Goal: Task Accomplishment & Management: Manage account settings

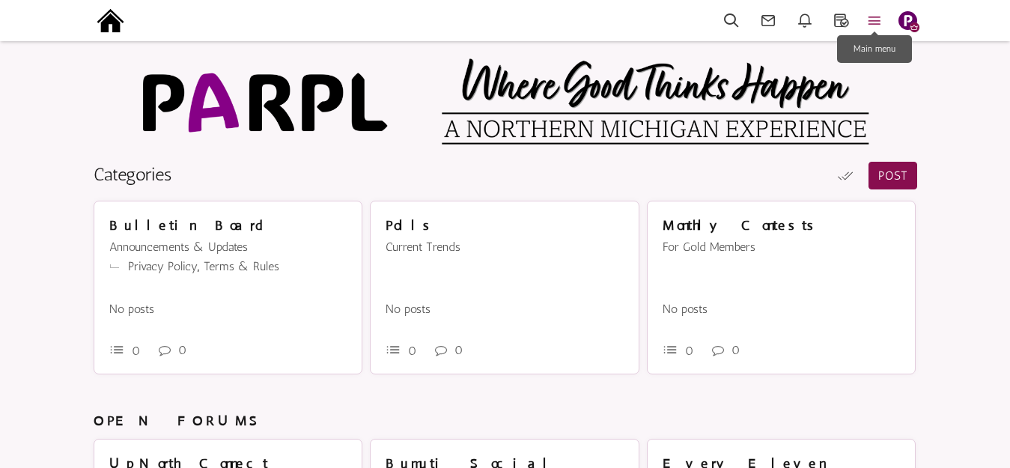
click at [879, 14] on icon at bounding box center [874, 20] width 33 height 17
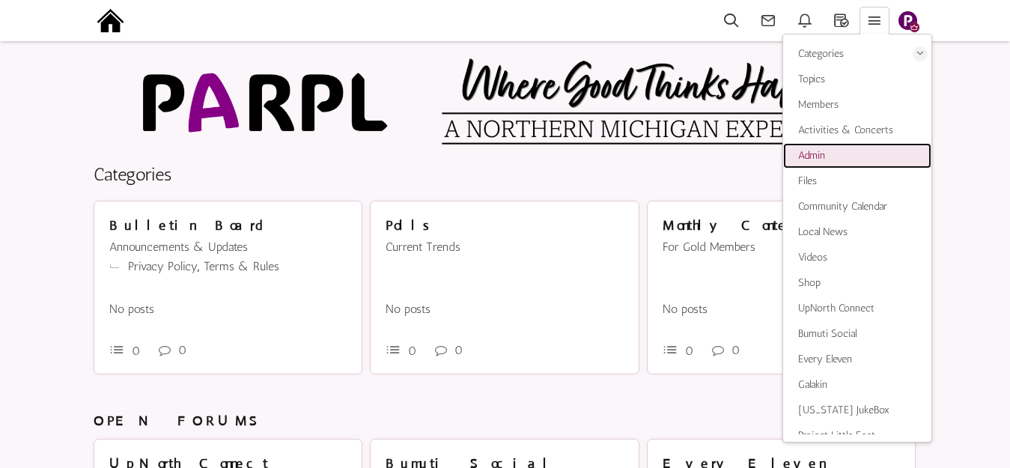
click at [818, 155] on span "Admin" at bounding box center [811, 155] width 27 height 13
click at [111, 22] on img at bounding box center [111, 21] width 34 height 34
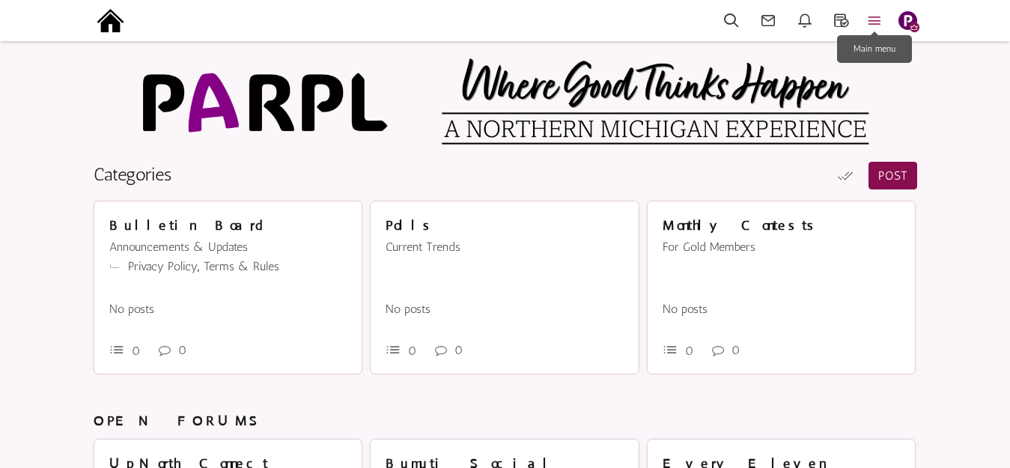
click at [875, 21] on icon at bounding box center [874, 20] width 33 height 17
click at [112, 19] on img at bounding box center [111, 21] width 34 height 34
click at [880, 16] on icon at bounding box center [874, 20] width 33 height 17
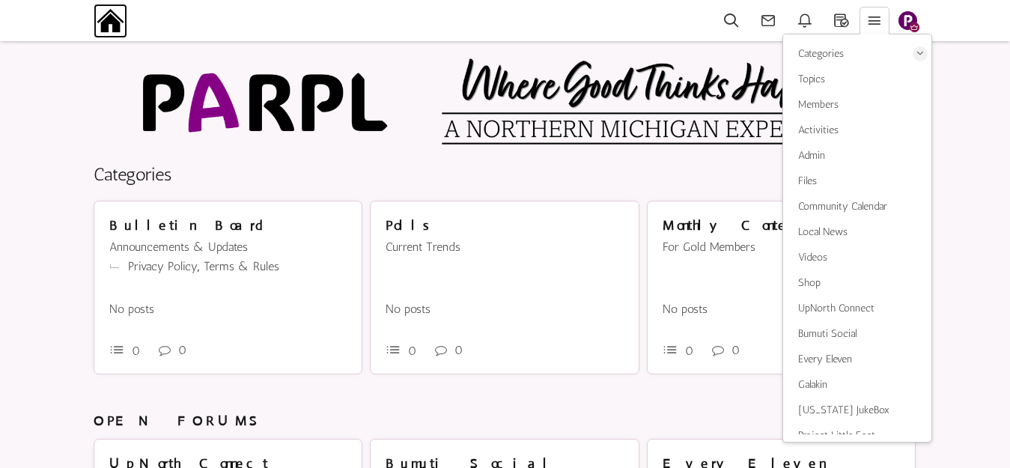
drag, startPoint x: 93, startPoint y: 18, endPoint x: 105, endPoint y: 19, distance: 12.0
click at [94, 18] on img at bounding box center [111, 21] width 34 height 34
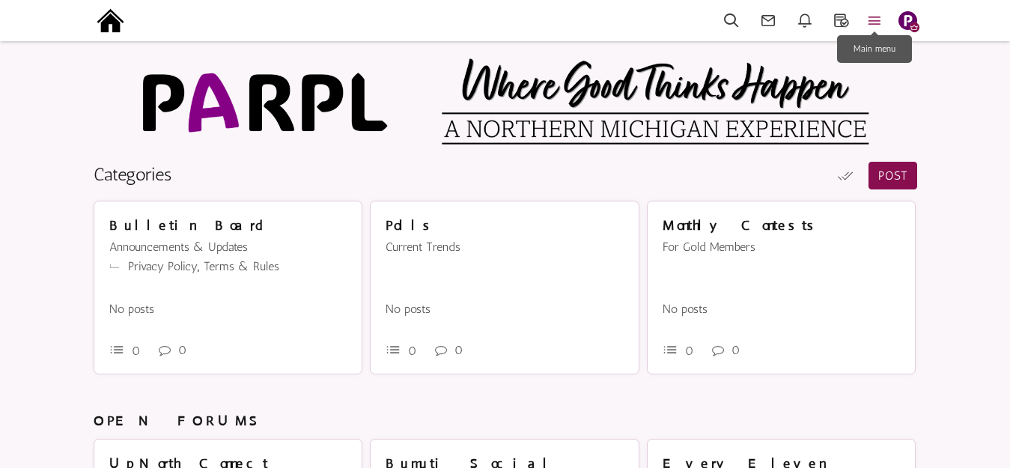
click at [875, 19] on icon at bounding box center [874, 20] width 33 height 17
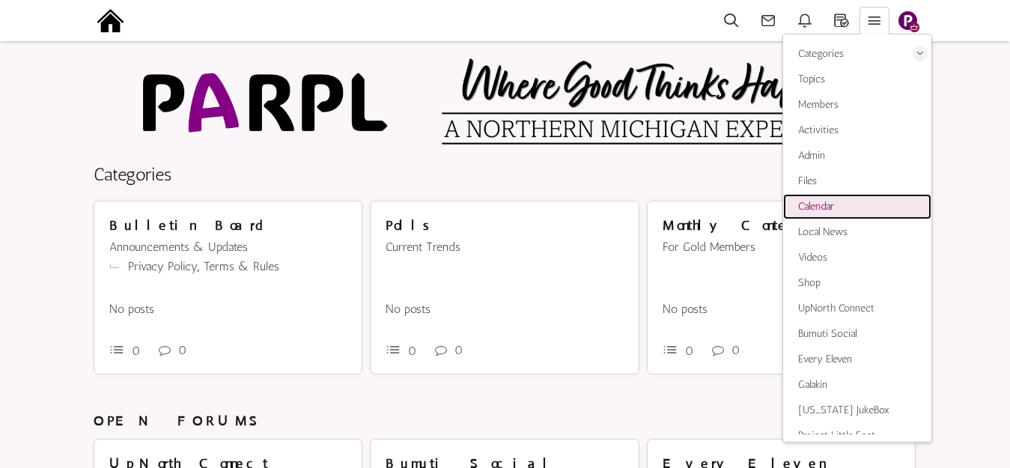
click at [832, 210] on span "Calendar" at bounding box center [816, 206] width 36 height 13
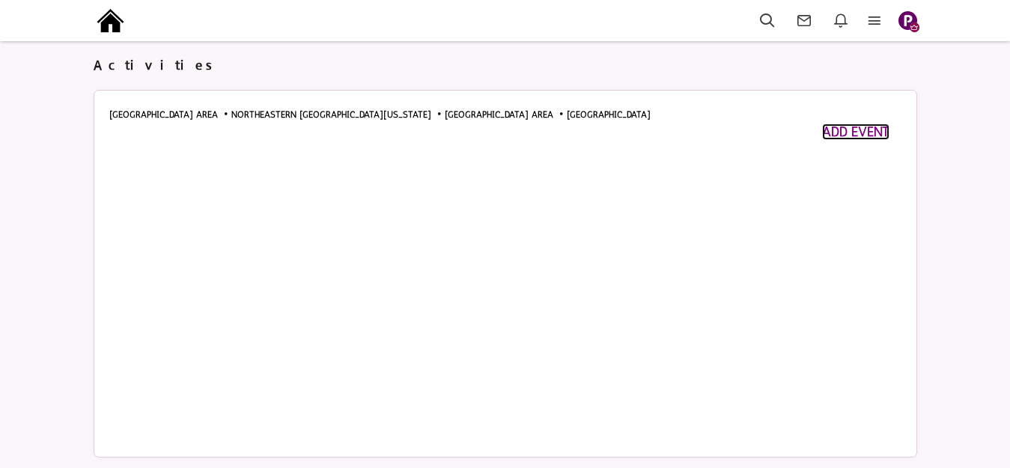
click at [840, 131] on span "ADD EVENT" at bounding box center [855, 132] width 67 height 16
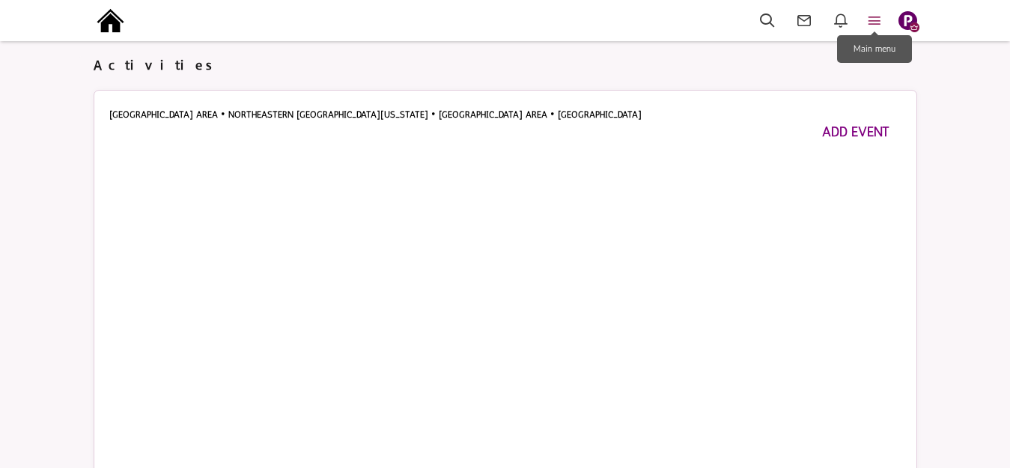
click at [883, 16] on icon at bounding box center [874, 20] width 33 height 17
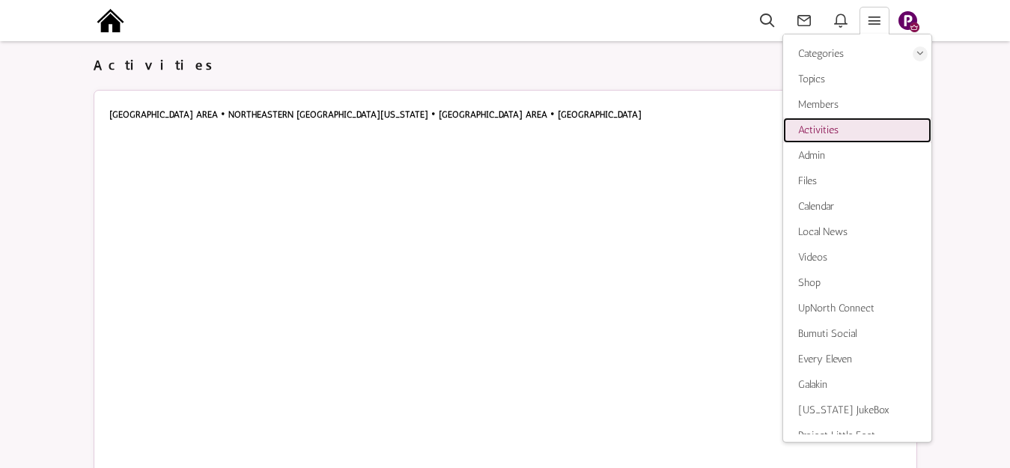
click at [824, 132] on span "Activities" at bounding box center [818, 130] width 40 height 13
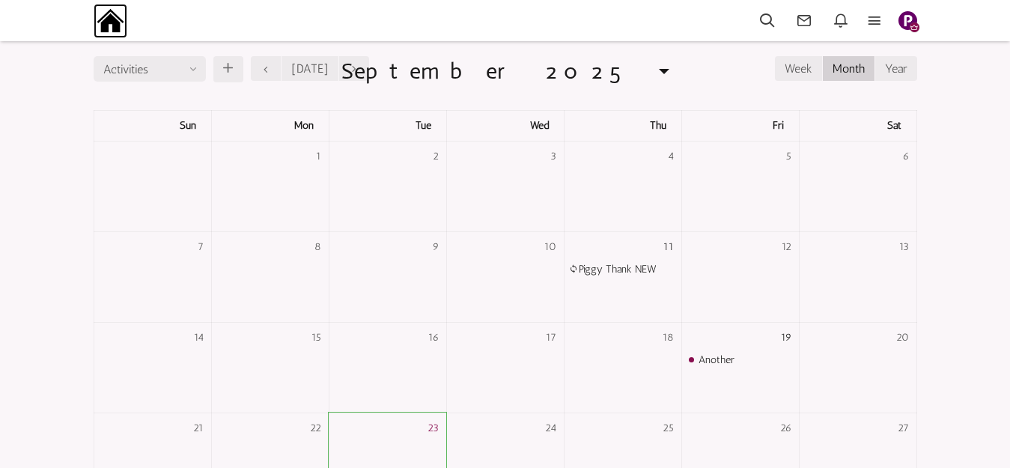
click at [114, 22] on img at bounding box center [111, 21] width 34 height 34
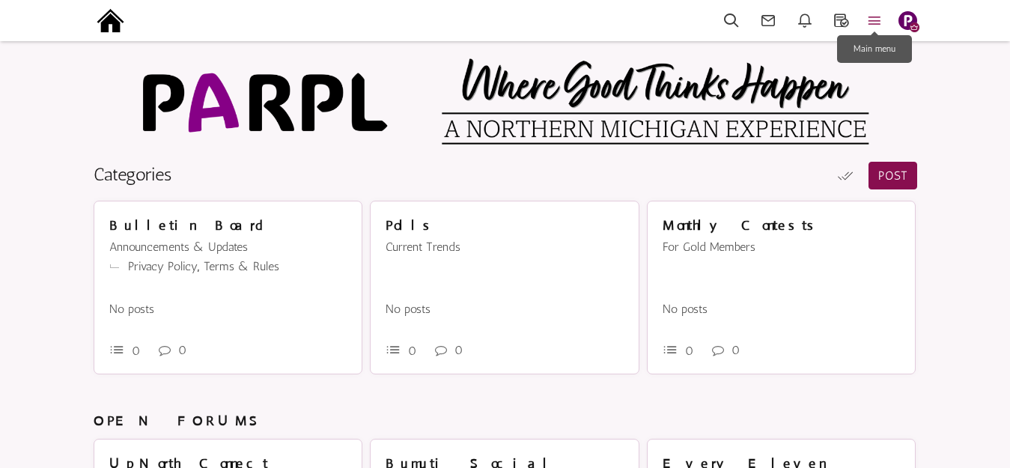
click at [878, 18] on icon at bounding box center [874, 20] width 33 height 17
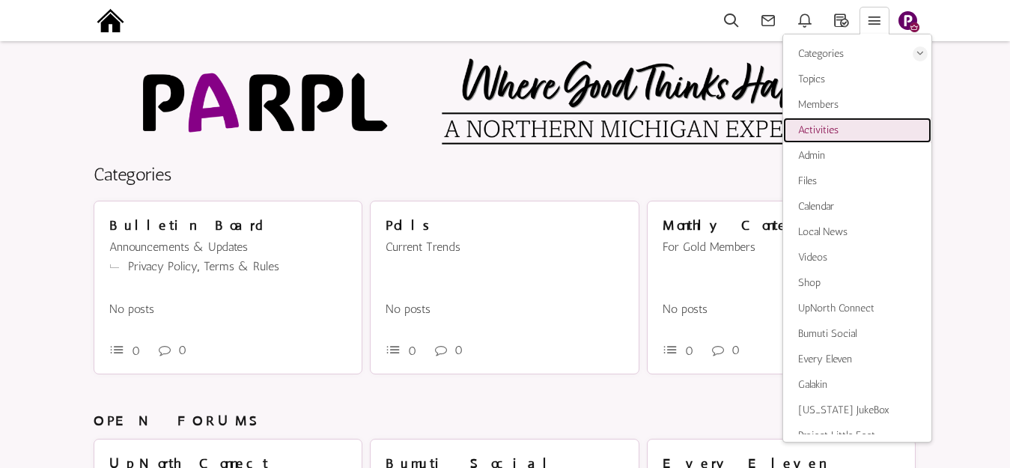
click at [826, 129] on span "Activities" at bounding box center [818, 130] width 40 height 13
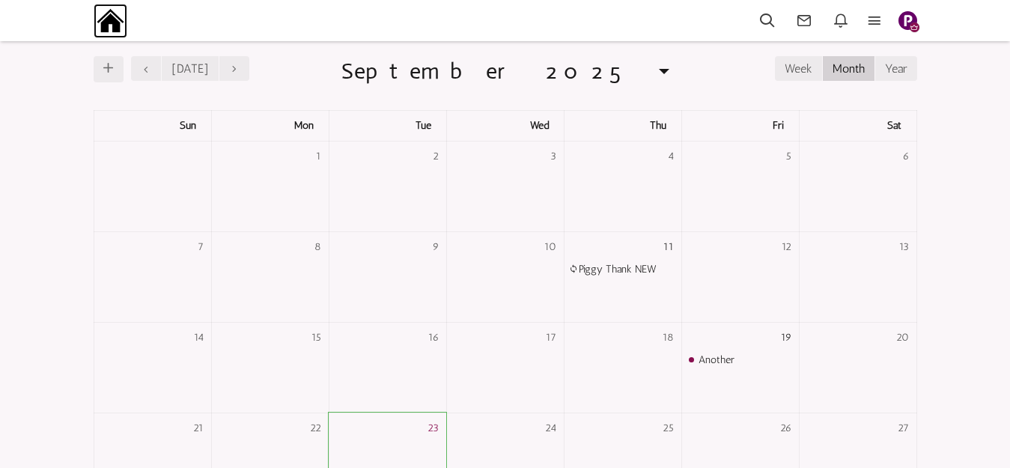
click at [112, 24] on img at bounding box center [111, 21] width 34 height 34
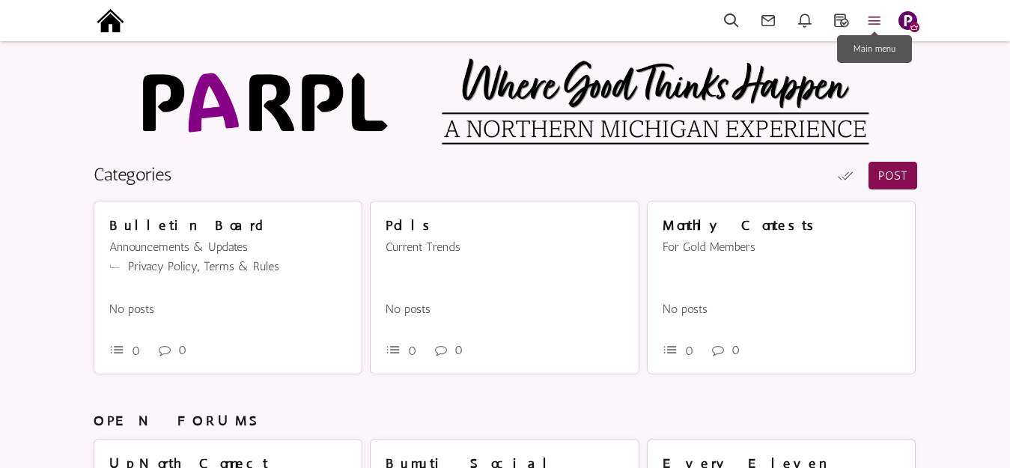
click at [872, 19] on icon at bounding box center [874, 20] width 33 height 17
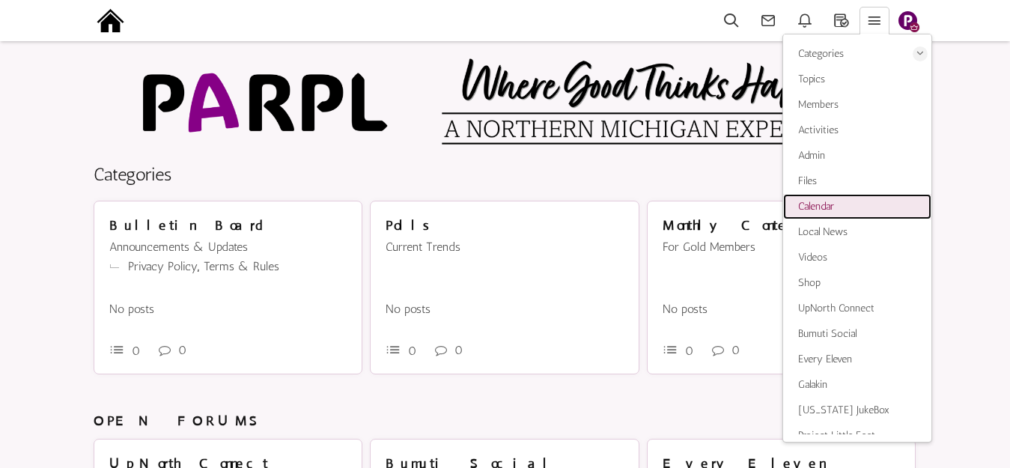
click at [826, 209] on span "Calendar" at bounding box center [816, 206] width 36 height 13
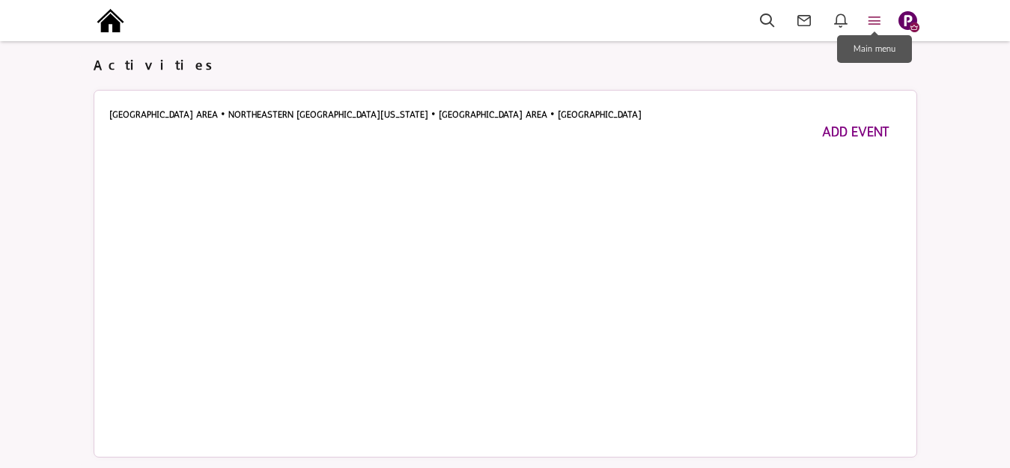
click at [877, 13] on icon at bounding box center [874, 20] width 33 height 17
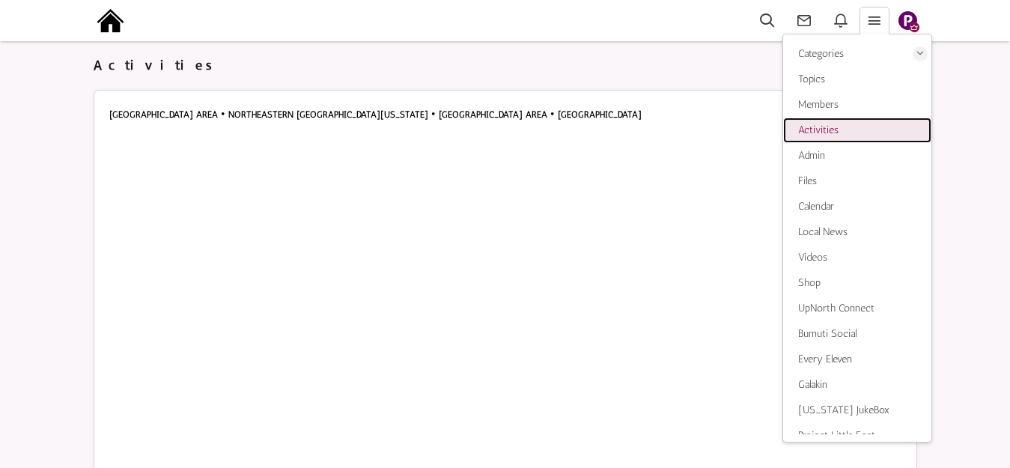
click at [828, 127] on span "Activities" at bounding box center [818, 130] width 40 height 13
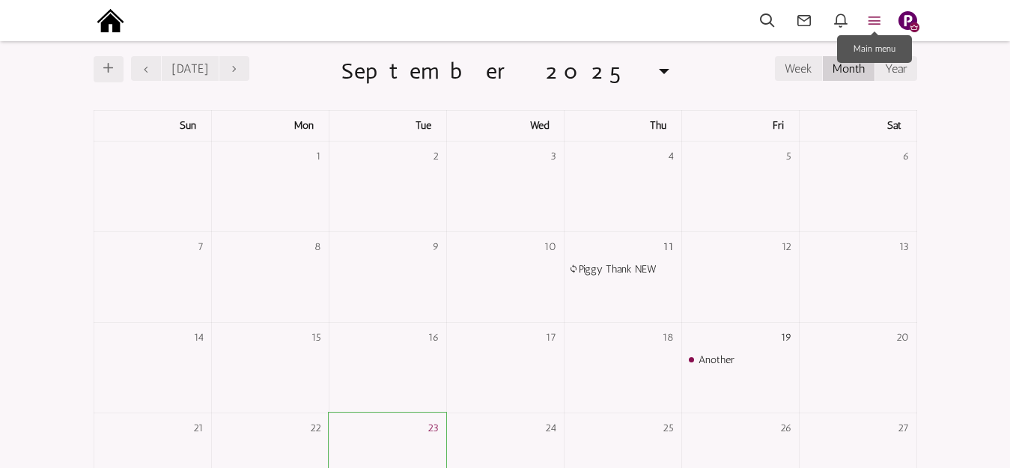
click at [880, 14] on icon at bounding box center [874, 20] width 33 height 17
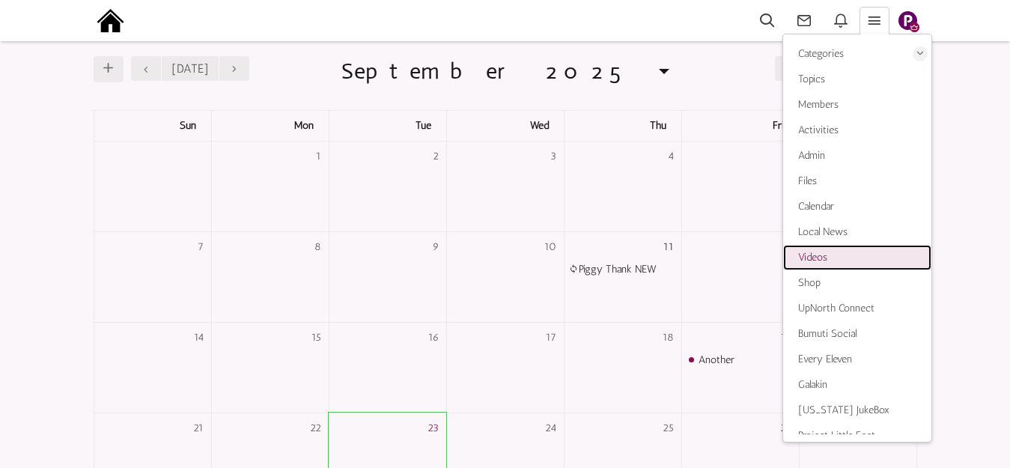
click at [818, 258] on span "Videos" at bounding box center [812, 257] width 29 height 13
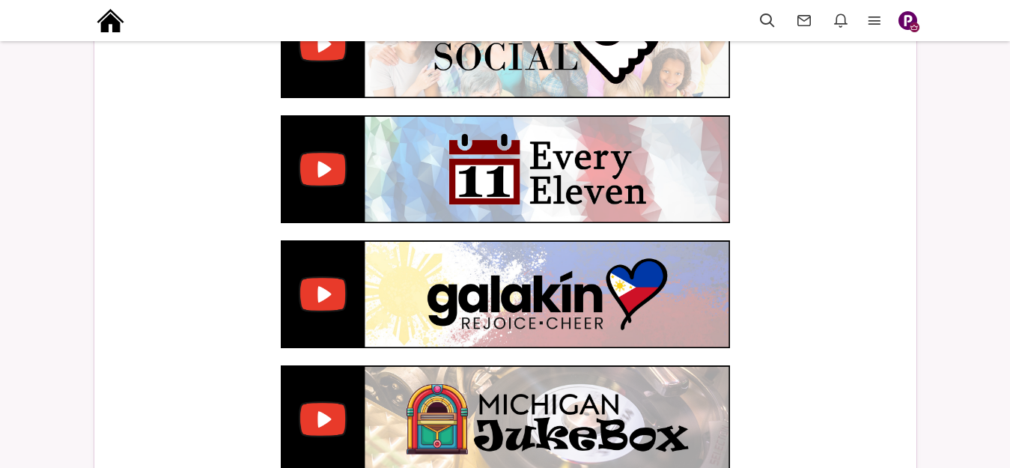
scroll to position [332, 0]
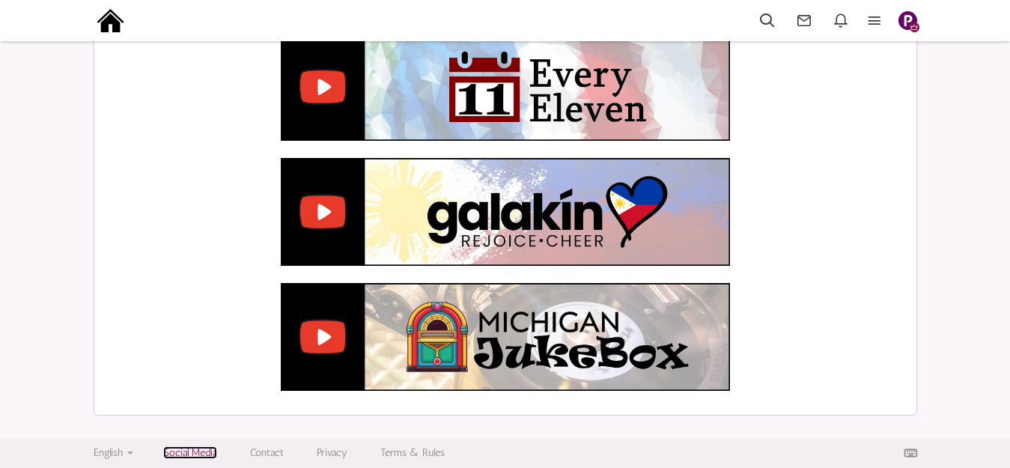
click at [198, 452] on link "Social Media" at bounding box center [190, 452] width 54 height 13
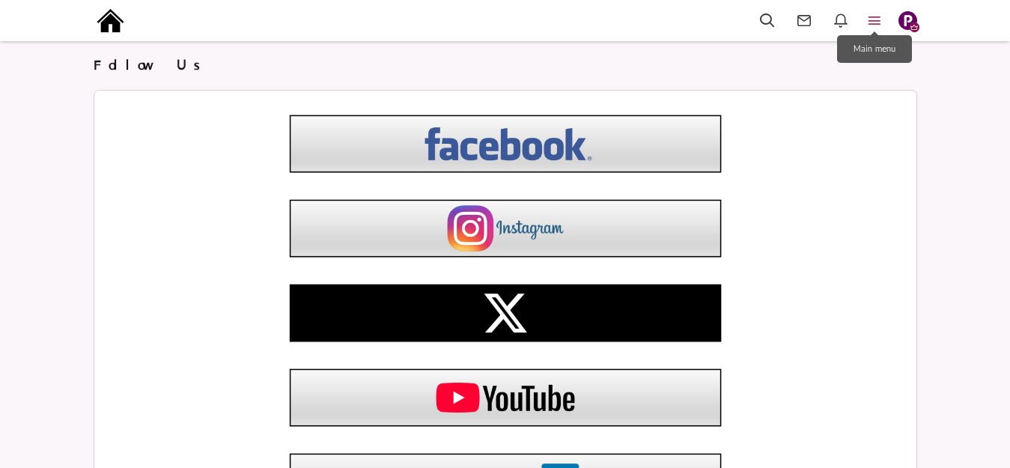
click at [872, 16] on icon at bounding box center [874, 20] width 33 height 17
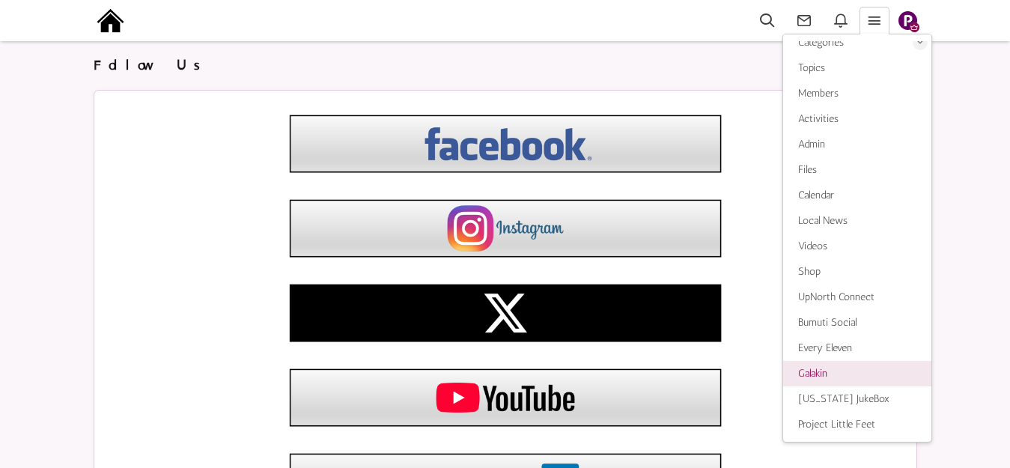
scroll to position [14, 0]
click at [728, 59] on h2 "Follow Us" at bounding box center [506, 69] width 824 height 26
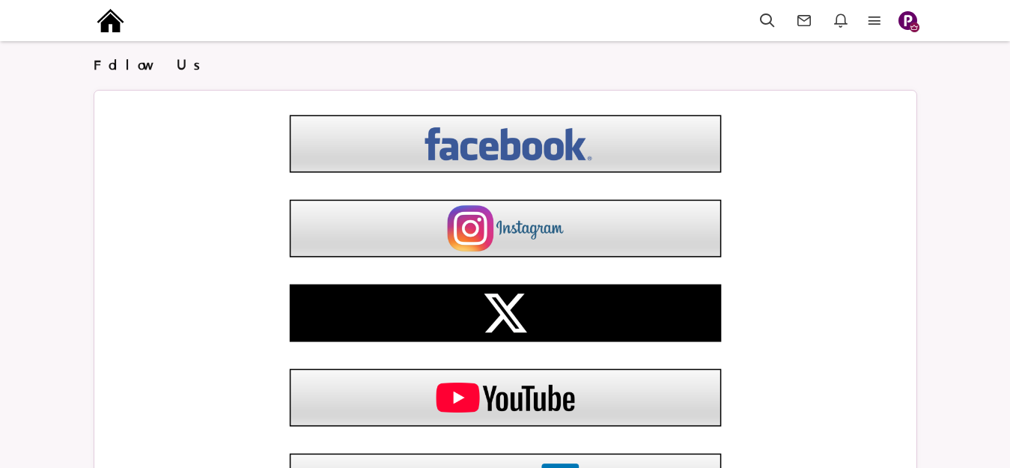
click at [907, 19] on img "button" at bounding box center [908, 20] width 19 height 19
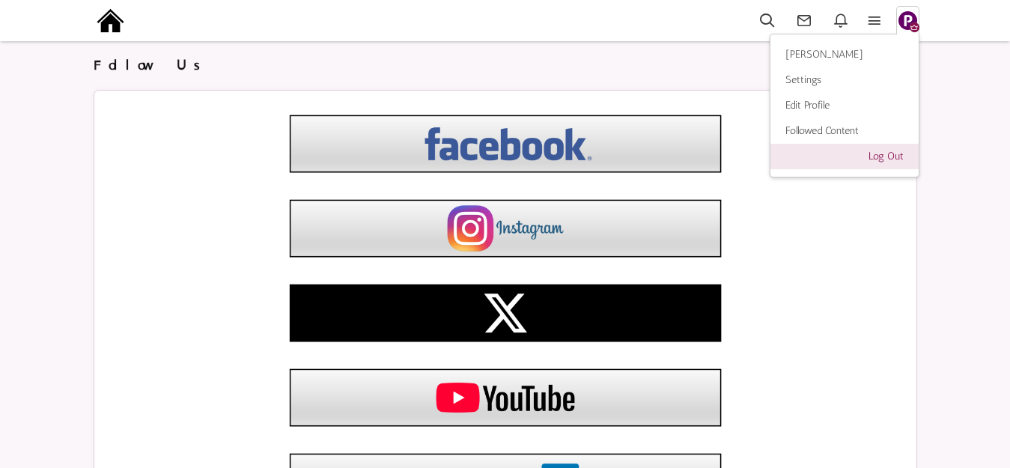
click at [891, 155] on link "Log Out" at bounding box center [845, 156] width 148 height 25
